Goal: Task Accomplishment & Management: Complete application form

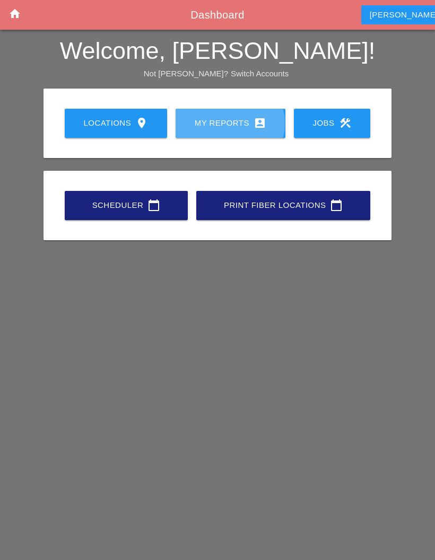
click at [235, 123] on div "My Reports account_box" at bounding box center [231, 123] width 76 height 13
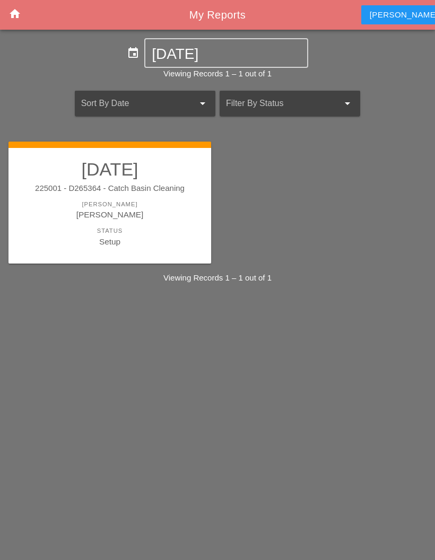
click at [160, 218] on div "[PERSON_NAME]" at bounding box center [109, 214] width 181 height 12
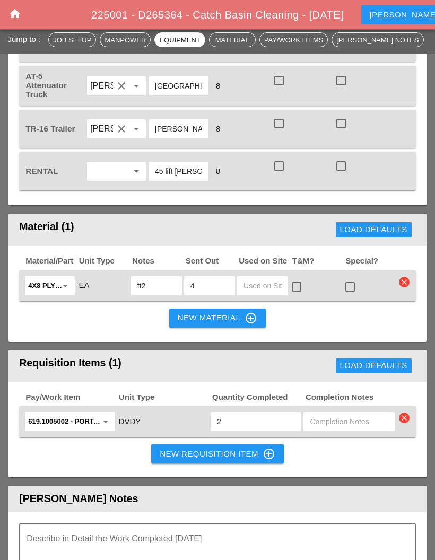
scroll to position [1064, 0]
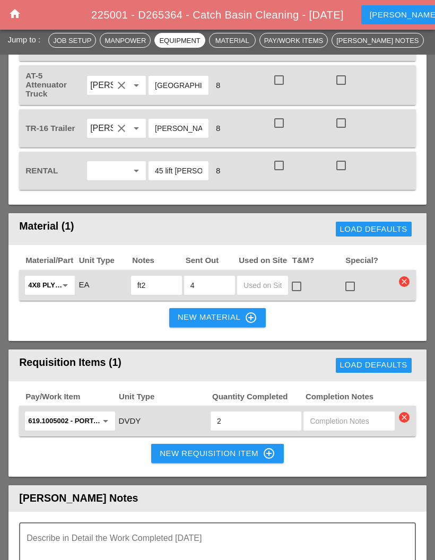
click at [203, 556] on textarea "Describe in Detail the Work Completed Today" at bounding box center [213, 548] width 373 height 25
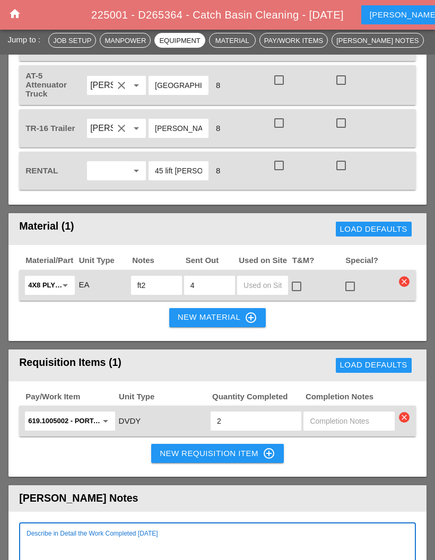
scroll to position [1221, 0]
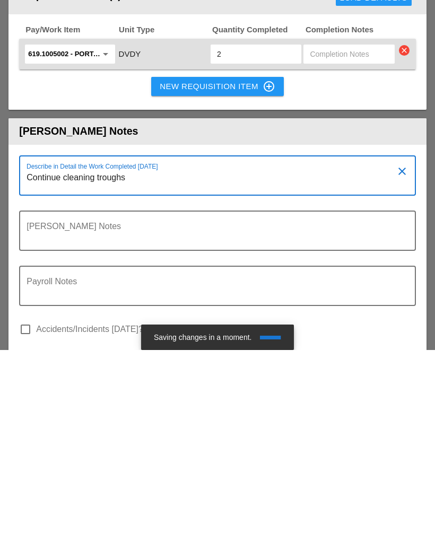
click at [84, 379] on textarea "Continue cleaning troughs" at bounding box center [213, 391] width 373 height 25
click at [246, 366] on div "Describe in Detail the Work Completed [DATE] Continue cleaning troughs" at bounding box center [213, 385] width 373 height 38
click at [256, 379] on textarea "Continue cleaning troughs" at bounding box center [213, 391] width 373 height 25
click at [147, 379] on textarea "Continue cleaning troughs" at bounding box center [213, 391] width 373 height 25
click at [188, 366] on div "Describe in Detail the Work Completed [DATE] Continue cleaning troughs finished…" at bounding box center [213, 385] width 373 height 38
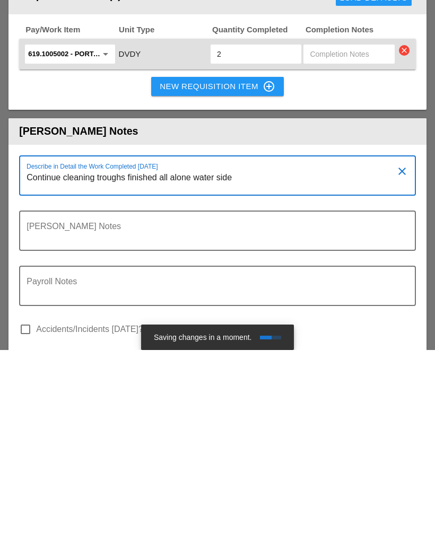
click at [187, 379] on textarea "Continue cleaning troughs finished all alone water side" at bounding box center [213, 391] width 373 height 25
click at [266, 366] on div "Describe in Detail the Work Completed [DATE] Continue cleaning troughs finished…" at bounding box center [213, 385] width 373 height 38
click at [259, 379] on textarea "Continue cleaning troughs finished all along water side" at bounding box center [213, 391] width 373 height 25
click at [193, 379] on textarea "Continue cleaning troughs finished all along water side" at bounding box center [213, 391] width 373 height 25
click at [279, 379] on textarea "Continue cleaning troughs finished all along the water side" at bounding box center [213, 391] width 373 height 25
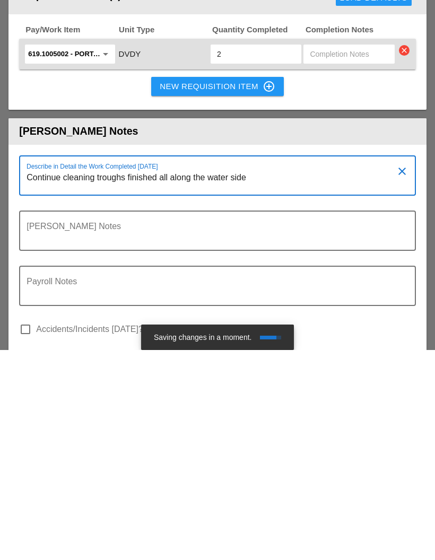
click at [266, 379] on textarea "Continue cleaning troughs finished all along the water side" at bounding box center [213, 391] width 373 height 25
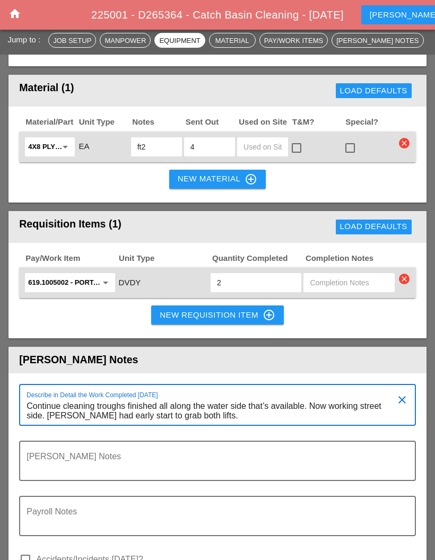
scroll to position [1202, 0]
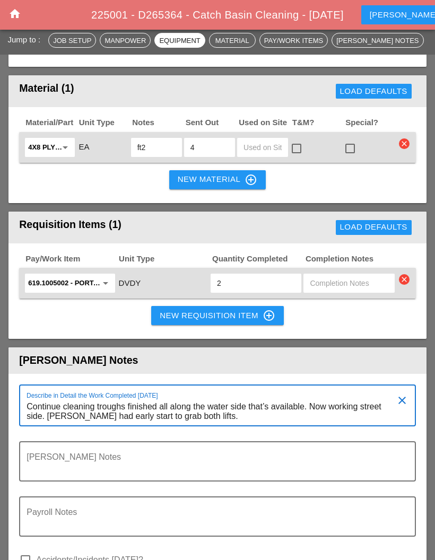
type textarea "Continue cleaning troughs finished all along the water side that’s available. N…"
click at [243, 322] on div "New Requisition Item control_point" at bounding box center [218, 315] width 116 height 13
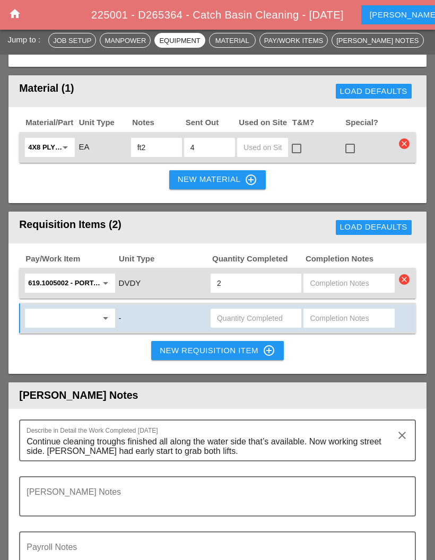
click at [53, 327] on input "text" at bounding box center [62, 318] width 68 height 17
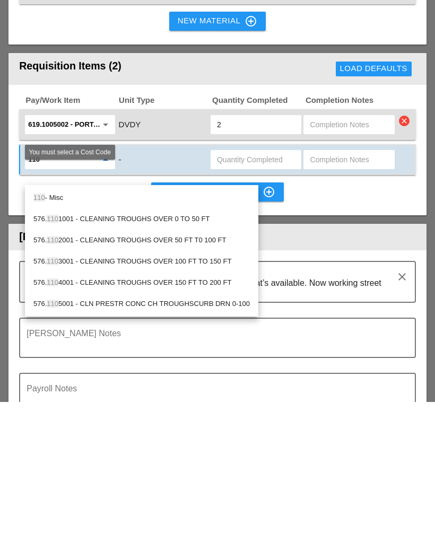
type input "1102"
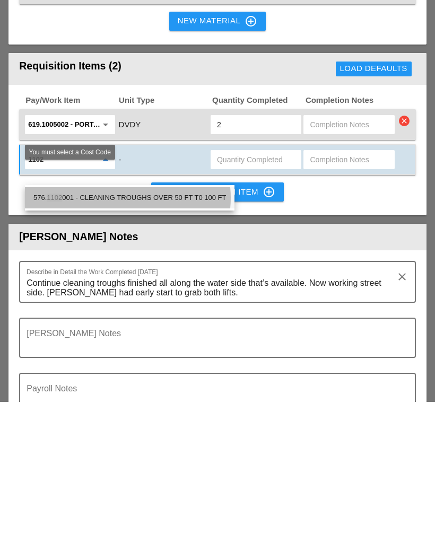
click at [64, 350] on div "576. 1102 001 - CLEANING TROUGHS OVER 50 FT T0 100 FT" at bounding box center [129, 356] width 193 height 13
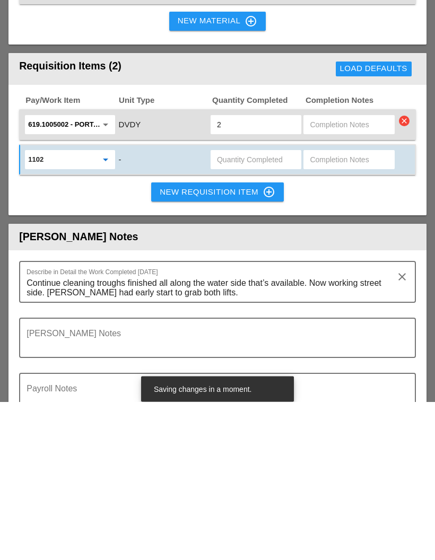
click at [325, 310] on input "text" at bounding box center [349, 318] width 78 height 17
type input "60-100"
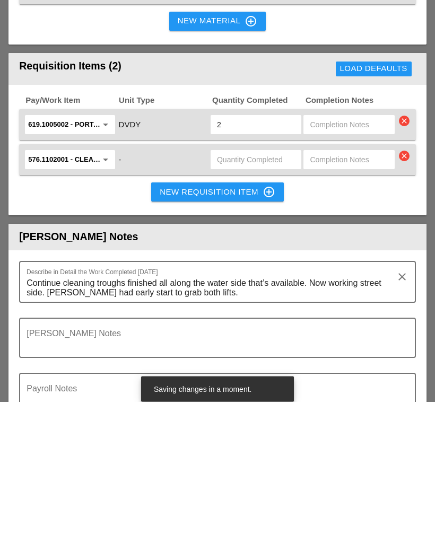
scroll to position [1360, 0]
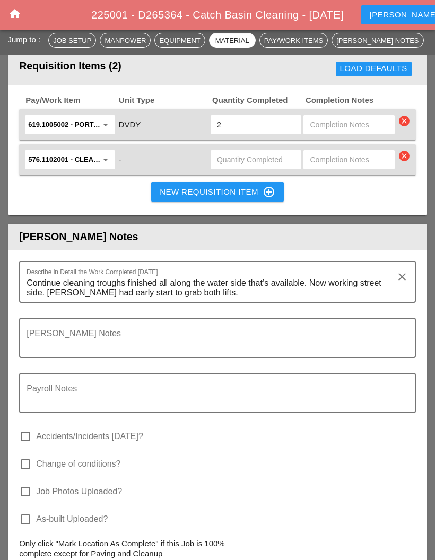
click at [330, 167] on input "text" at bounding box center [349, 159] width 78 height 17
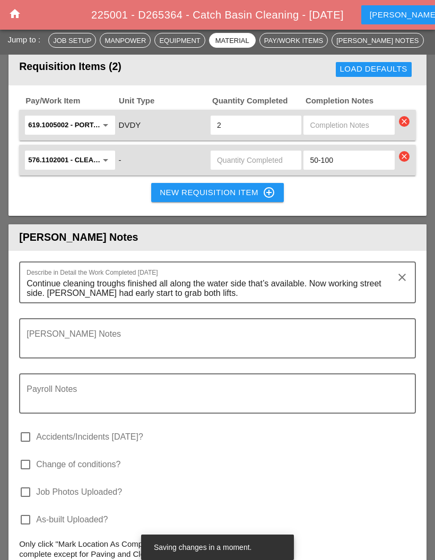
type input "50-100"
click at [180, 176] on div "576.1102001 - CLEANING TROUGHS OVER 50 FT T0 100 FT arrow_drop_down - 50-100 cl…" at bounding box center [217, 160] width 397 height 31
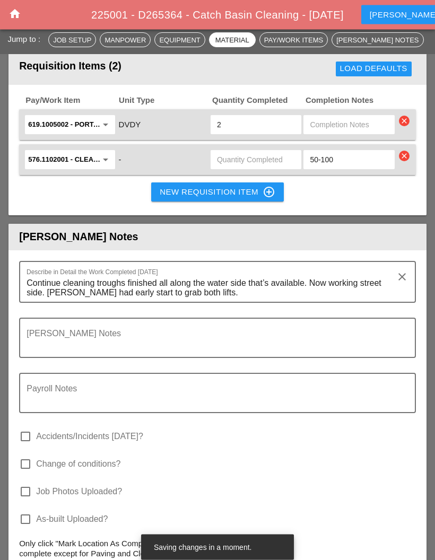
click at [233, 199] on div "New Requisition Item control_point" at bounding box center [218, 192] width 116 height 13
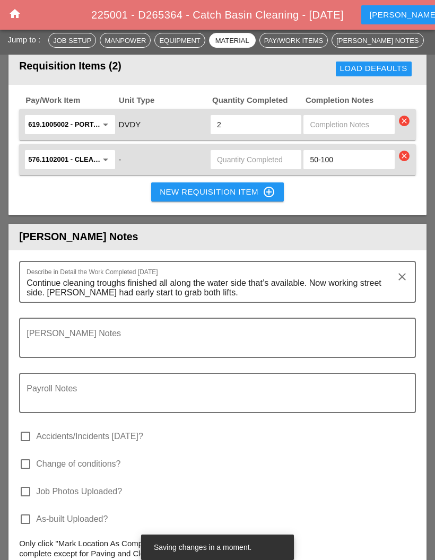
click at [244, 198] on div "New Requisition Item control_point" at bounding box center [218, 192] width 116 height 13
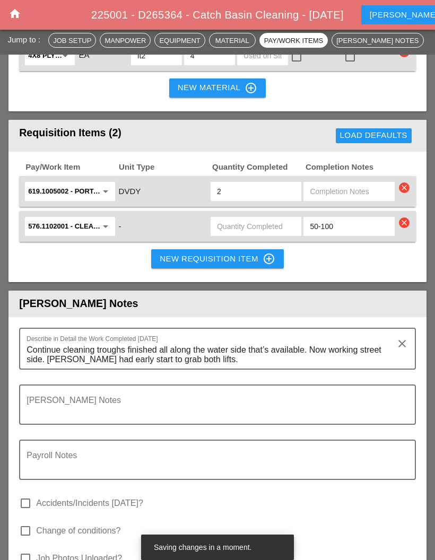
scroll to position [1297, 0]
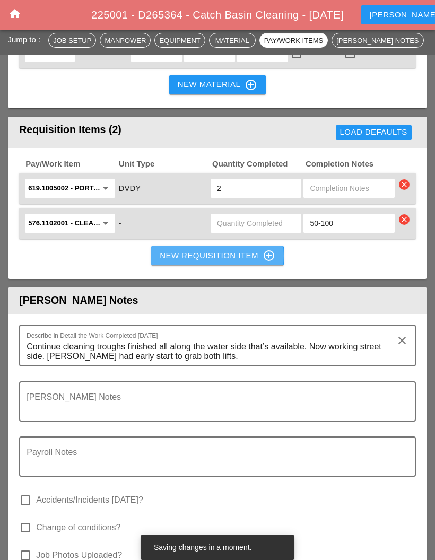
click at [226, 262] on div "New Requisition Item control_point" at bounding box center [218, 255] width 116 height 13
click at [240, 262] on div "New Requisition Item control_point" at bounding box center [218, 255] width 116 height 13
click at [242, 262] on div "New Requisition Item control_point" at bounding box center [218, 255] width 116 height 13
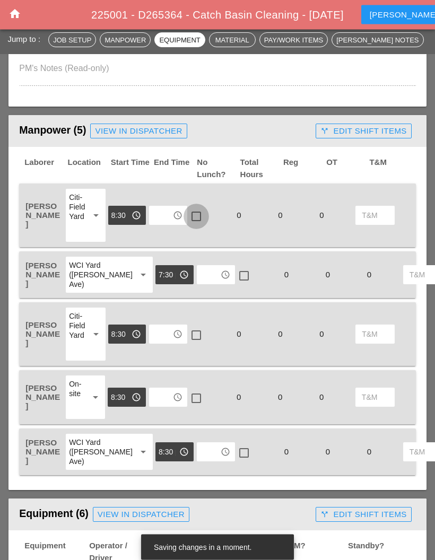
scroll to position [435, 0]
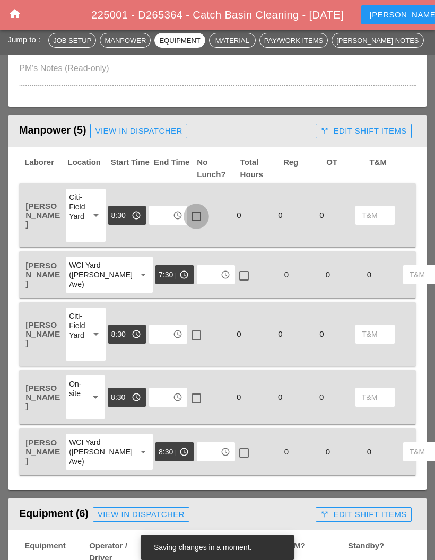
click at [195, 215] on div at bounding box center [196, 216] width 18 height 18
click at [235, 279] on div at bounding box center [244, 276] width 18 height 18
click at [197, 344] on div at bounding box center [196, 335] width 18 height 18
click at [200, 407] on div at bounding box center [196, 398] width 18 height 18
click at [235, 462] on div at bounding box center [244, 453] width 18 height 18
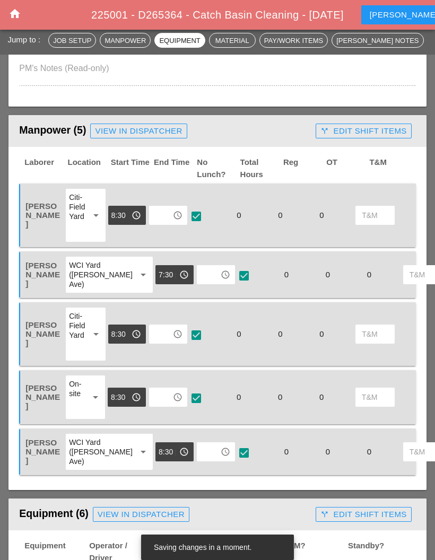
click at [169, 211] on input "text" at bounding box center [160, 215] width 17 height 17
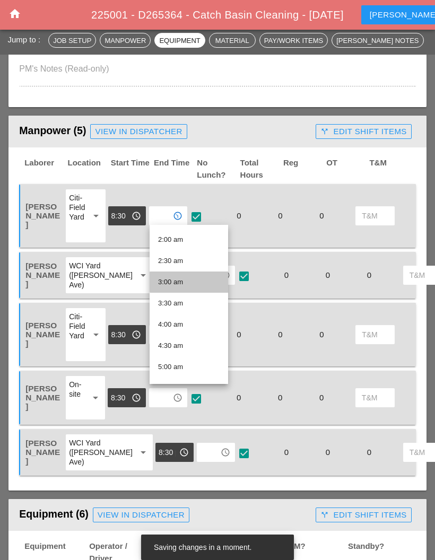
scroll to position [92, 0]
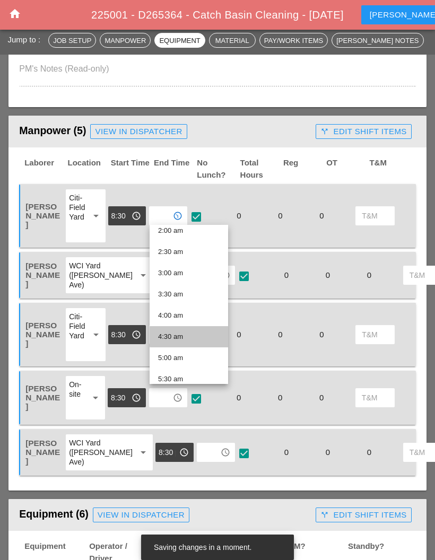
click at [191, 334] on div "4:30 am" at bounding box center [189, 336] width 62 height 13
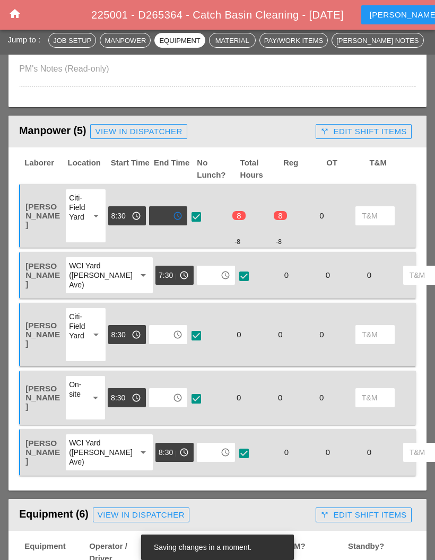
click at [221, 280] on icon "access_time" at bounding box center [226, 275] width 10 height 10
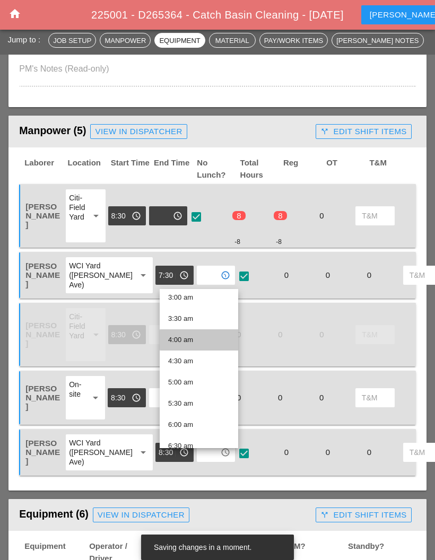
scroll to position [144, 0]
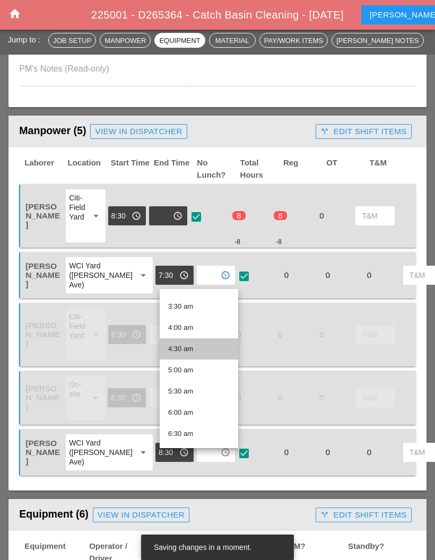
click at [213, 345] on div "4:30 am" at bounding box center [199, 349] width 62 height 13
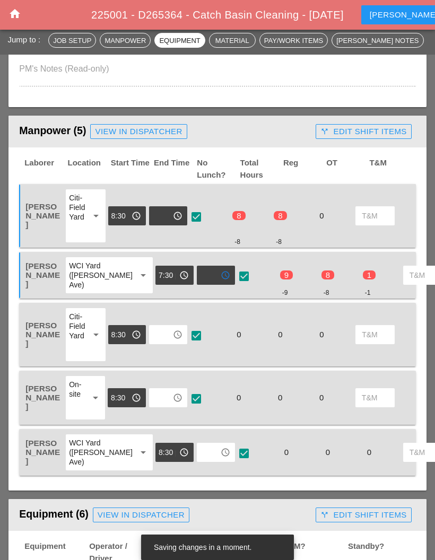
click at [200, 270] on div "access_time" at bounding box center [216, 275] width 32 height 17
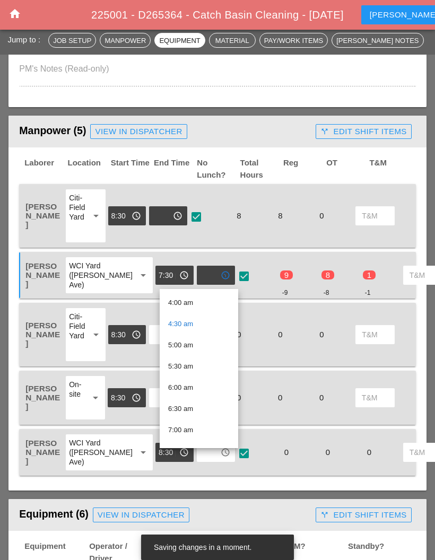
scroll to position [174, 0]
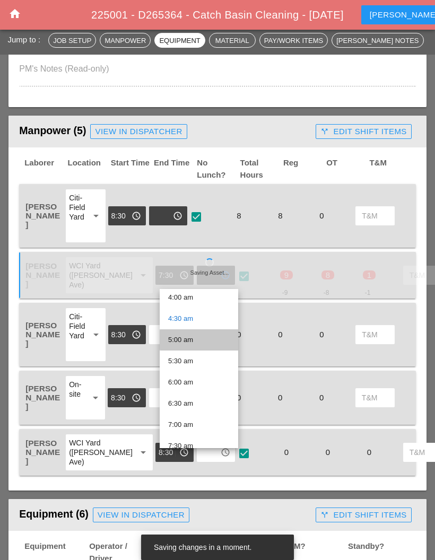
click at [208, 334] on div "5:00 am" at bounding box center [199, 340] width 62 height 13
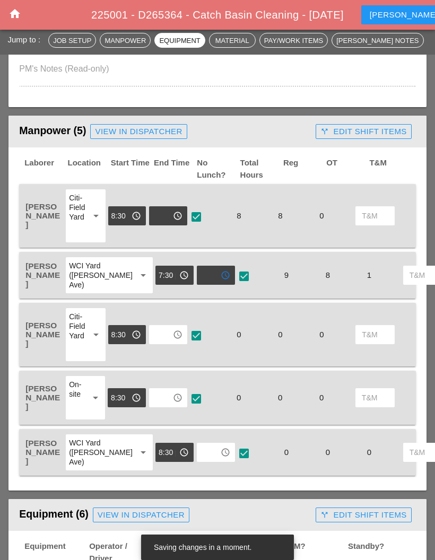
click at [163, 341] on input "text" at bounding box center [160, 334] width 17 height 17
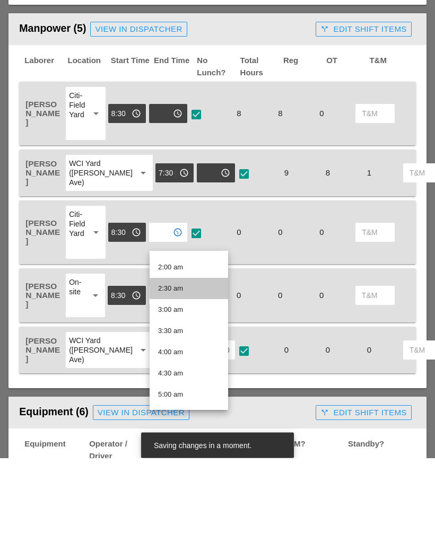
scroll to position [85, 0]
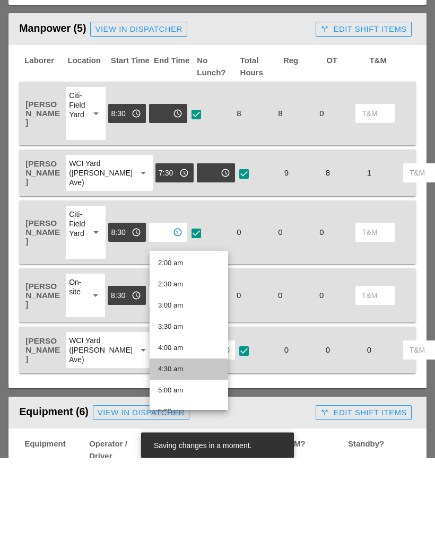
click at [189, 465] on div "4:30 am" at bounding box center [189, 471] width 62 height 13
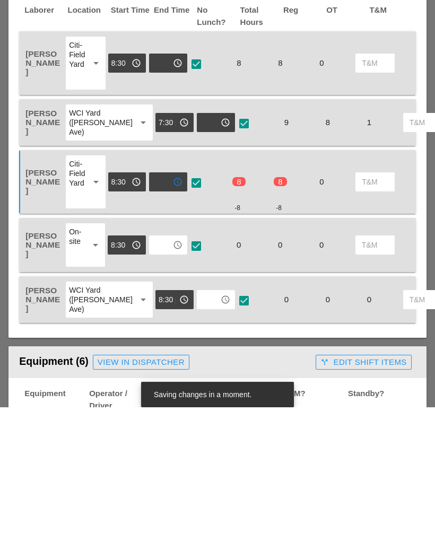
click at [169, 389] on input "text" at bounding box center [160, 397] width 17 height 17
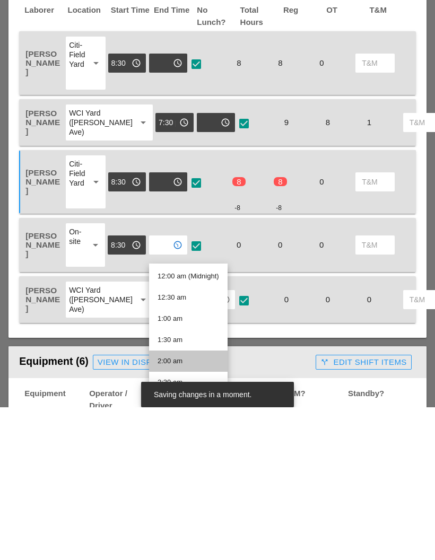
scroll to position [83, 0]
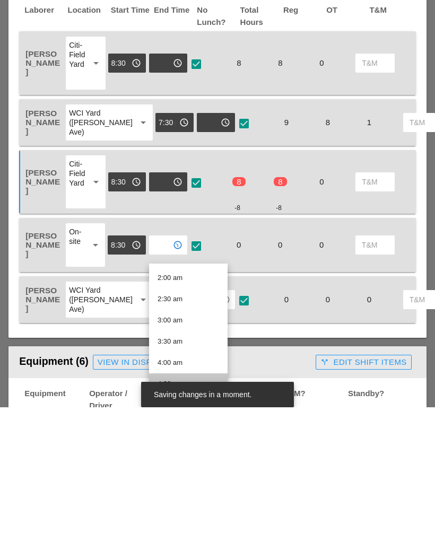
click at [186, 530] on div "4:30 am" at bounding box center [189, 536] width 62 height 13
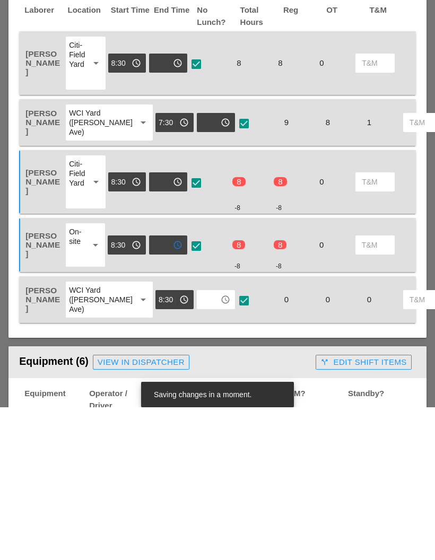
click at [200, 444] on div "access_time" at bounding box center [216, 452] width 32 height 17
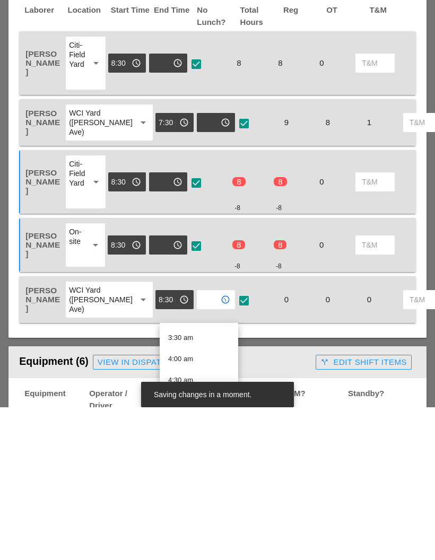
scroll to position [172, 0]
click at [204, 497] on div "4:30 am" at bounding box center [199, 507] width 62 height 21
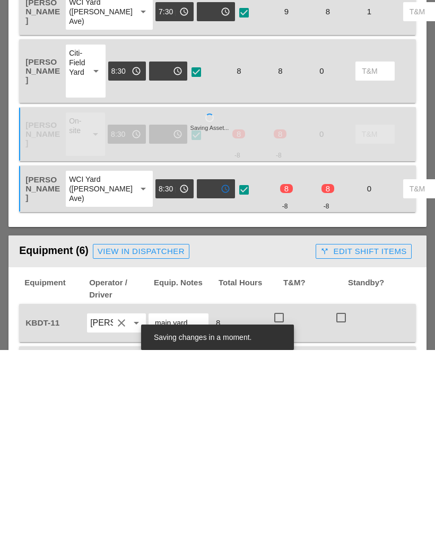
click at [279, 451] on div "Equipment (6) View in Dispatcher" at bounding box center [165, 461] width 292 height 21
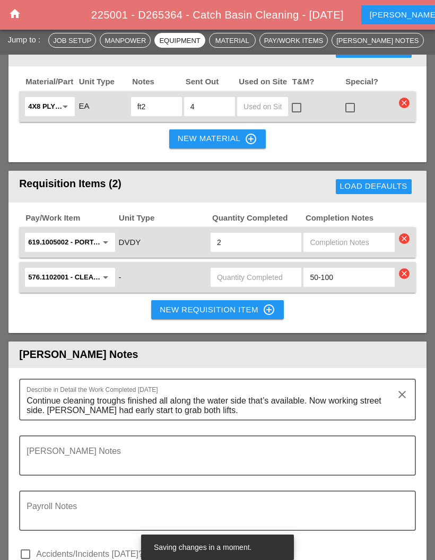
scroll to position [1237, 0]
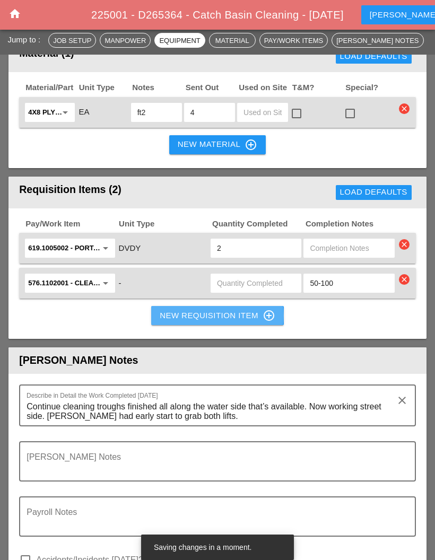
click at [249, 324] on button "New Requisition Item control_point" at bounding box center [217, 315] width 133 height 19
click at [265, 322] on icon "control_point" at bounding box center [269, 315] width 13 height 13
click at [274, 322] on icon "control_point" at bounding box center [269, 315] width 13 height 13
click at [163, 291] on div "-" at bounding box center [163, 283] width 91 height 14
click at [263, 292] on input "text" at bounding box center [256, 283] width 78 height 17
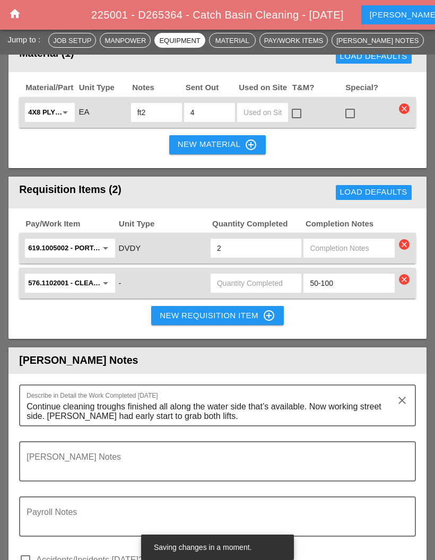
scroll to position [1236, 0]
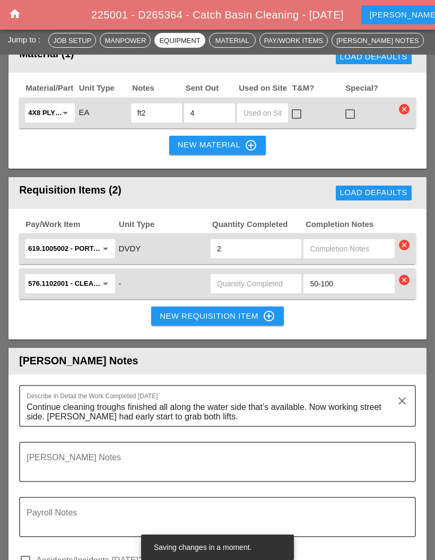
click at [347, 286] on div "576.1102001 - CLEANING TROUGHS OVER 50 FT T0 100 FT arrow_drop_down - 50-100 cl…" at bounding box center [217, 283] width 397 height 31
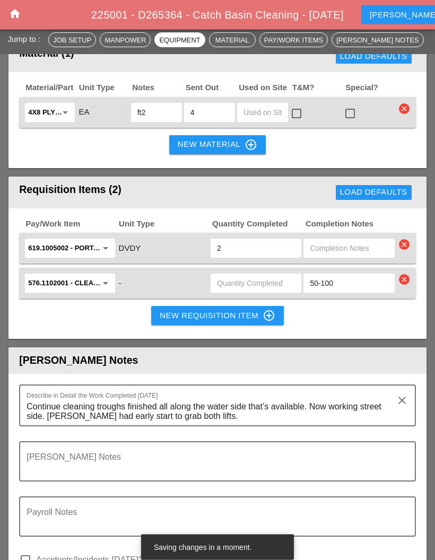
click at [318, 330] on div "Pay/Work Item Unit Type Quantity Completed Completion Notes 619.1005002 - Porta…" at bounding box center [217, 274] width 418 height 131
click at [241, 325] on button "New Requisition Item control_point" at bounding box center [217, 315] width 133 height 19
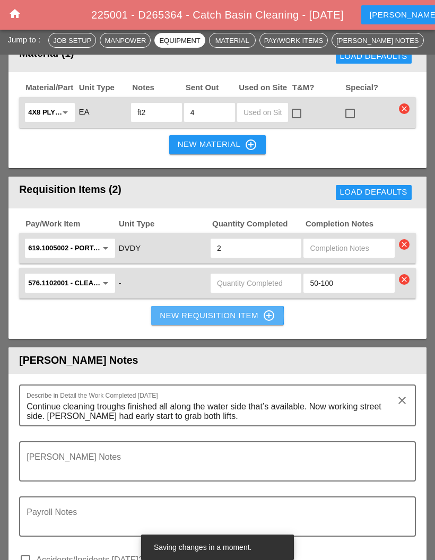
click at [248, 322] on div "New Requisition Item control_point" at bounding box center [218, 315] width 116 height 13
click at [250, 322] on div "New Requisition Item control_point" at bounding box center [218, 315] width 116 height 13
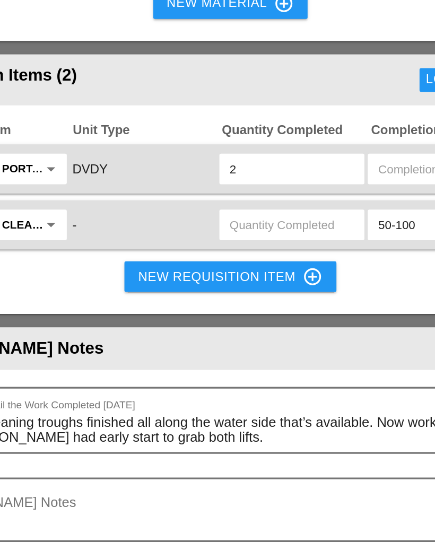
click at [160, 310] on div "New Requisition Item control_point" at bounding box center [218, 316] width 116 height 13
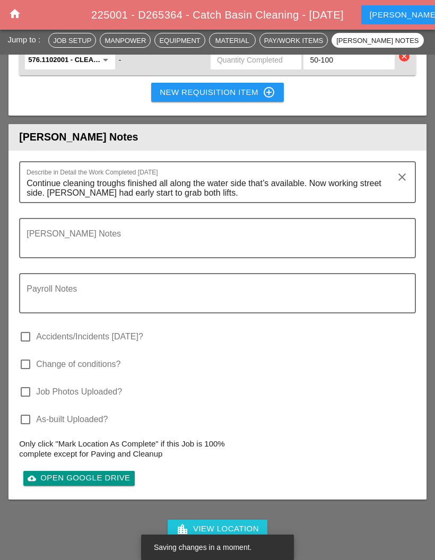
scroll to position [1452, 0]
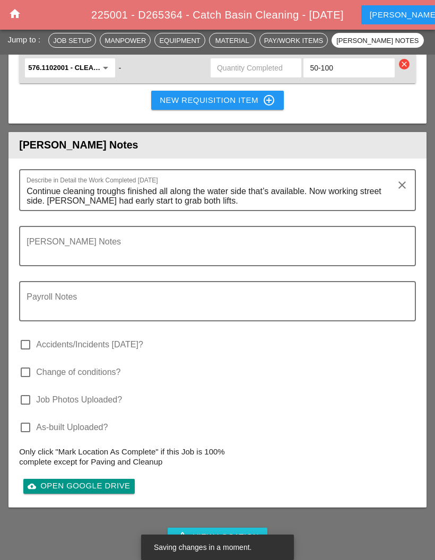
click at [42, 210] on textarea "Continue cleaning troughs finished all along the water side that’s available. N…" at bounding box center [213, 196] width 373 height 27
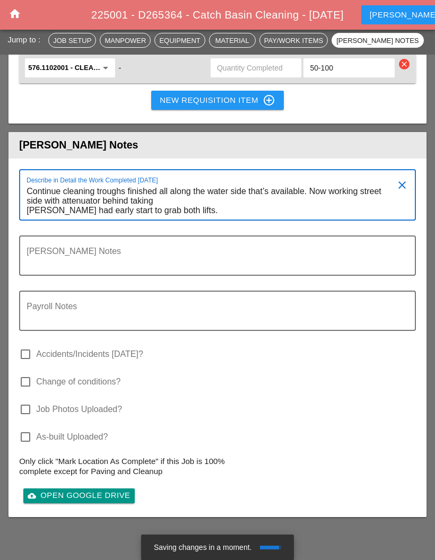
scroll to position [0, 0]
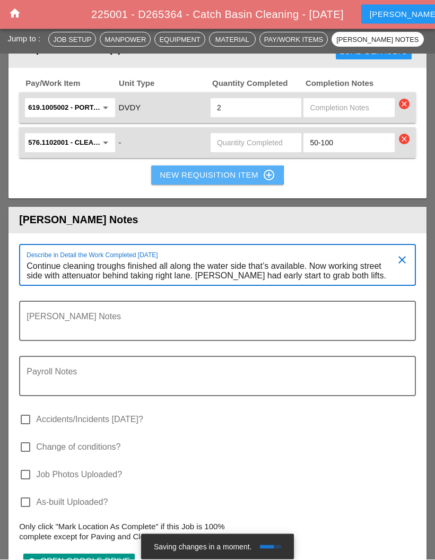
type textarea "Continue cleaning troughs finished all along the water side that’s available. N…"
click at [271, 182] on icon "control_point" at bounding box center [269, 176] width 13 height 13
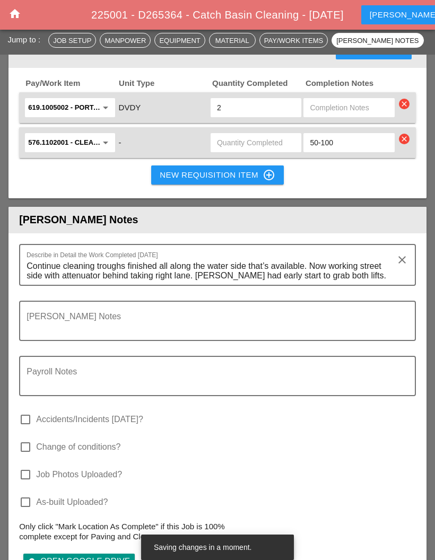
click at [253, 181] on div "New Requisition Item control_point" at bounding box center [218, 175] width 116 height 13
click at [272, 151] on input "text" at bounding box center [256, 142] width 78 height 17
type input "1"
click at [260, 181] on div "New Requisition Item control_point" at bounding box center [218, 175] width 116 height 13
click at [278, 150] on input "1" at bounding box center [256, 142] width 78 height 17
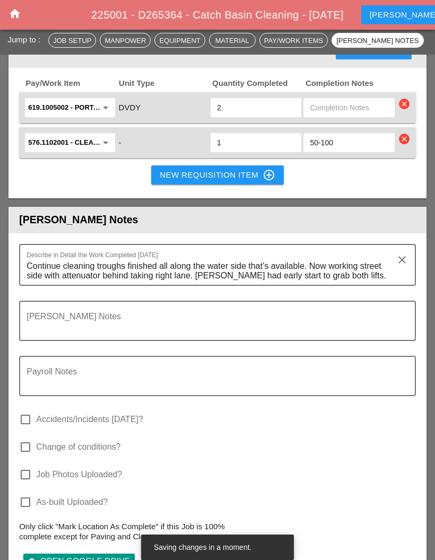
click at [266, 151] on input "1" at bounding box center [256, 142] width 78 height 17
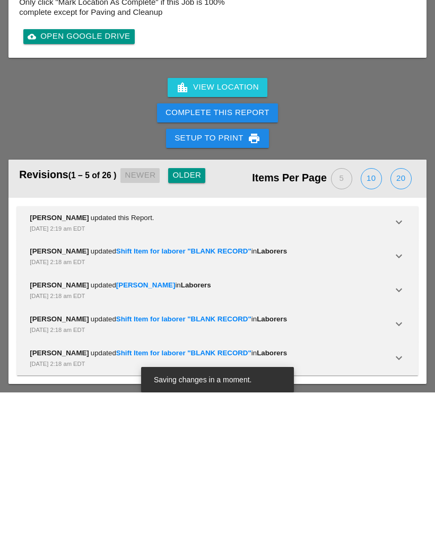
scroll to position [1744, 0]
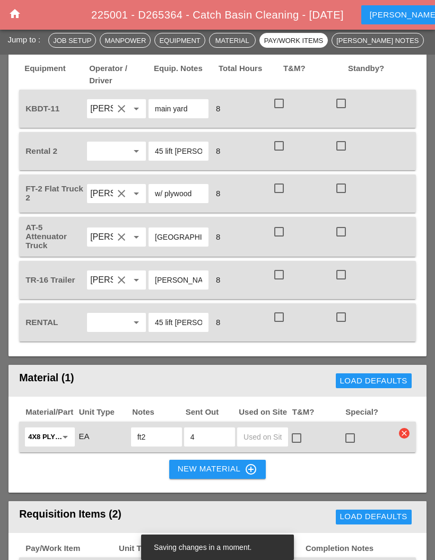
click at [146, 40] on div "Manpower" at bounding box center [124, 40] width 41 height 11
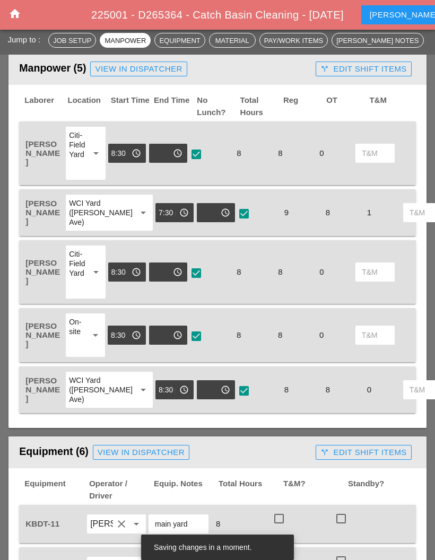
scroll to position [496, 0]
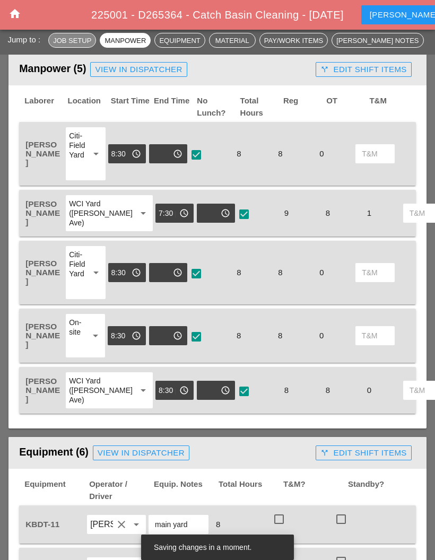
click at [81, 34] on button "Job Setup" at bounding box center [72, 40] width 48 height 15
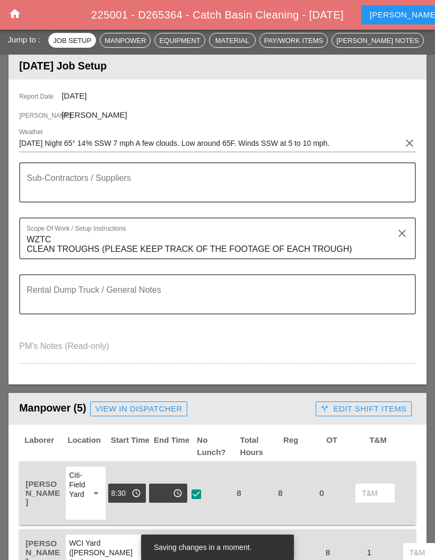
scroll to position [156, 0]
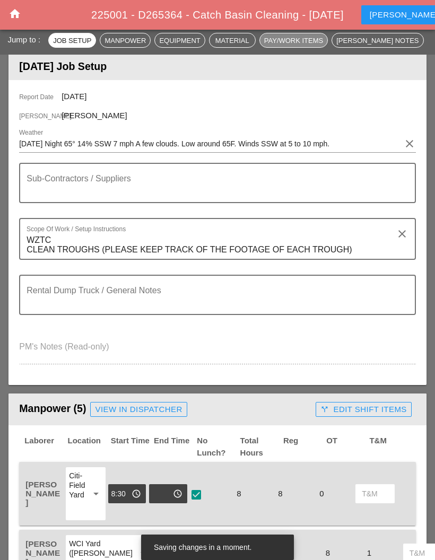
click at [296, 41] on div "Pay/Work Items" at bounding box center [293, 40] width 59 height 11
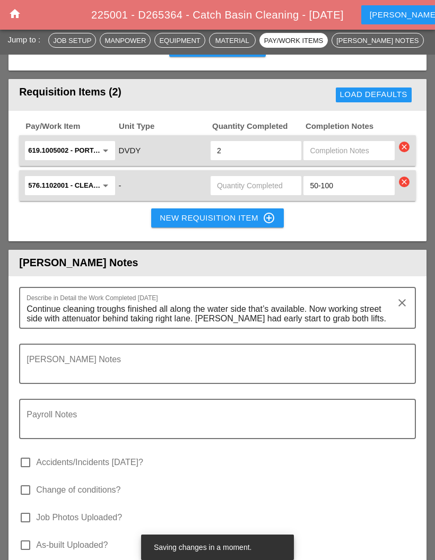
scroll to position [1329, 0]
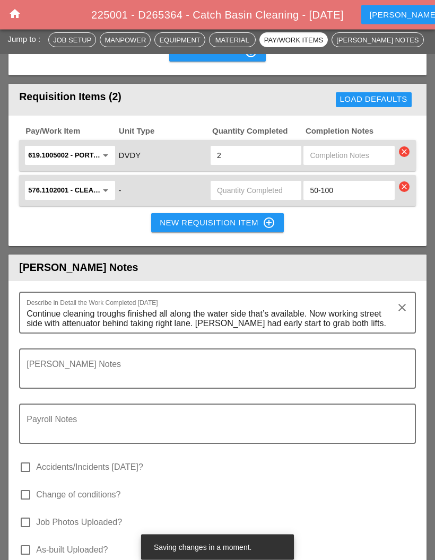
click at [62, 199] on input "576.1102001 - CLEANING TROUGHS OVER 50 FT T0 100 FT" at bounding box center [62, 190] width 68 height 17
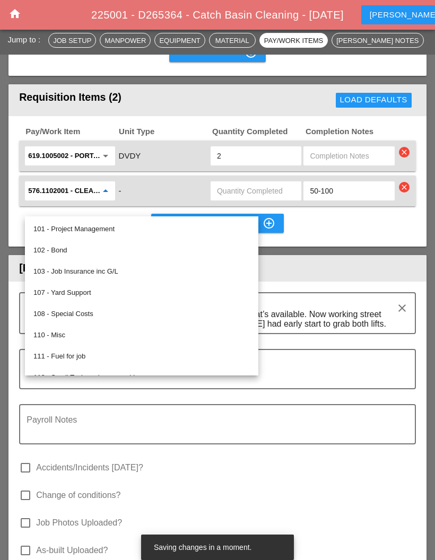
click at [256, 110] on div "Load Defaults" at bounding box center [320, 100] width 189 height 21
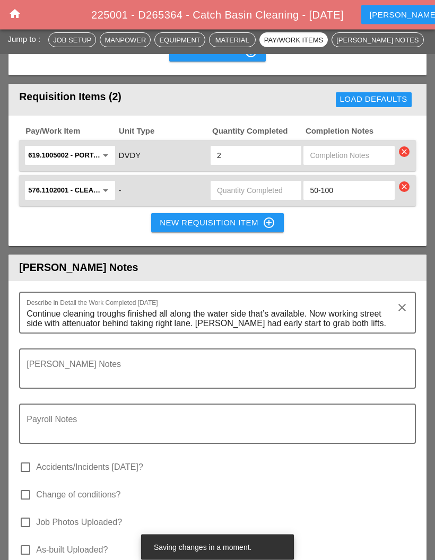
scroll to position [1330, 0]
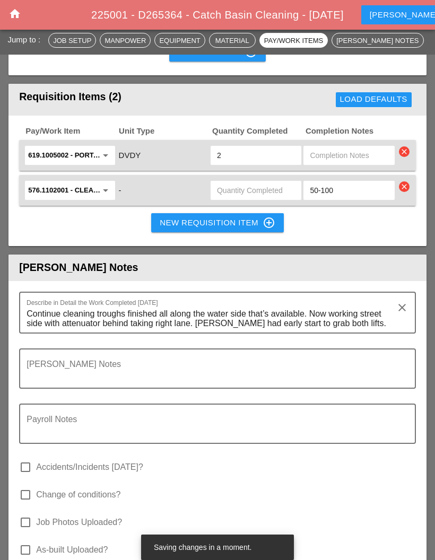
click at [230, 229] on div "New Requisition Item control_point" at bounding box center [218, 222] width 116 height 13
